Goal: Transaction & Acquisition: Purchase product/service

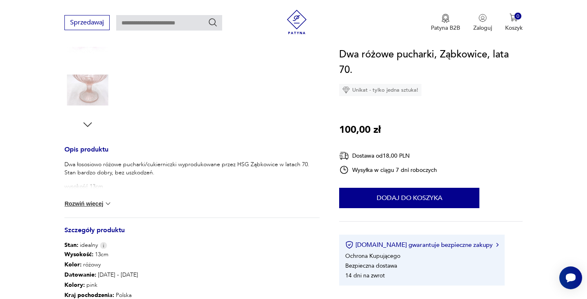
scroll to position [251, 0]
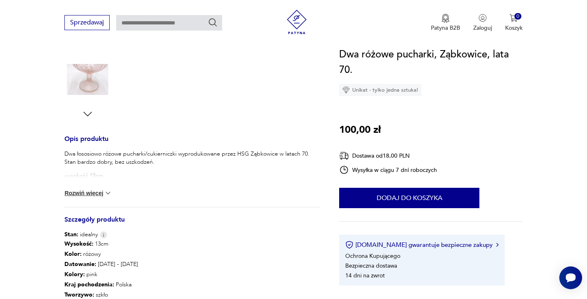
click at [99, 192] on button "Rozwiń więcej" at bounding box center [87, 193] width 47 height 8
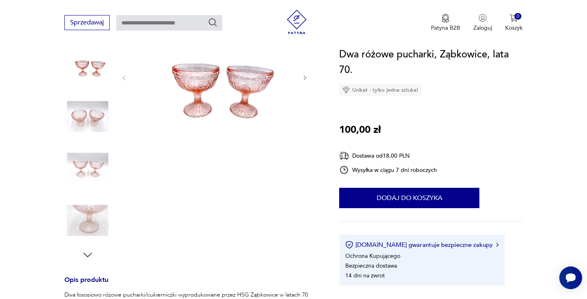
scroll to position [100, 0]
